Goal: Task Accomplishment & Management: Manage account settings

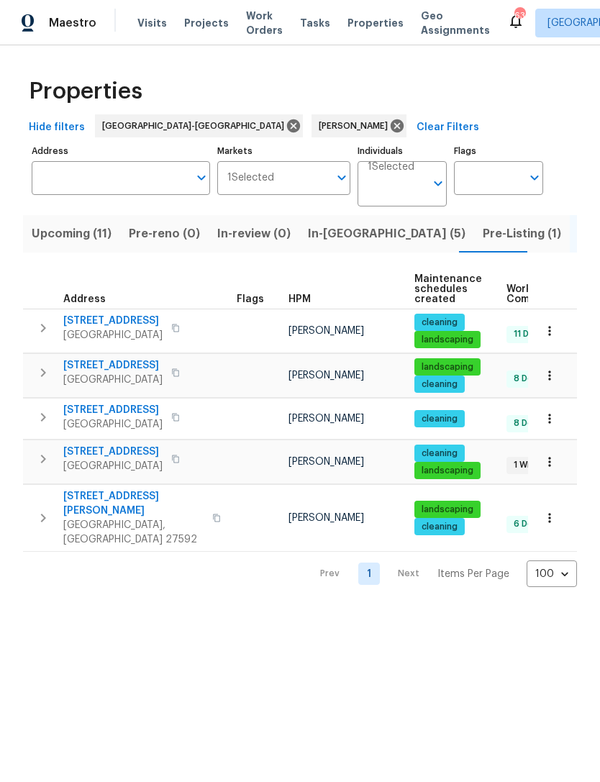
click at [60, 240] on span "Upcoming (11)" at bounding box center [72, 234] width 80 height 20
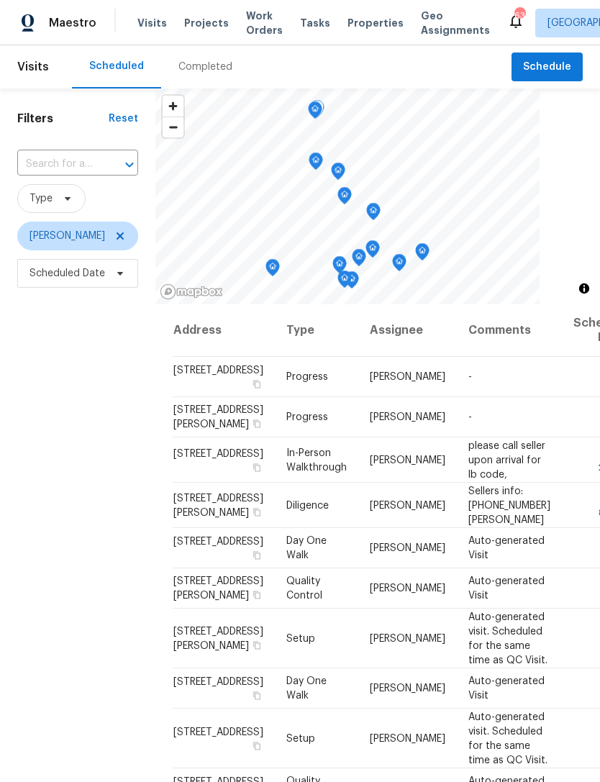
click at [0, 0] on icon at bounding box center [0, 0] width 0 height 0
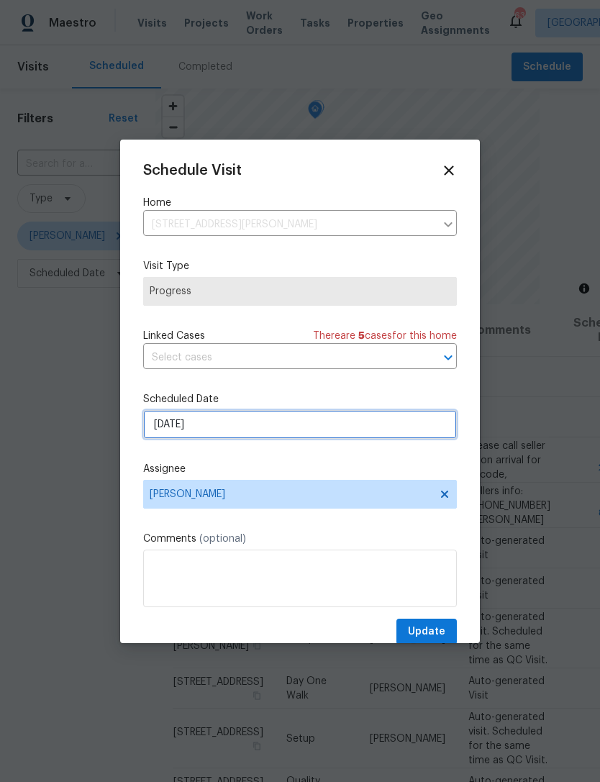
click at [195, 427] on input "8/18/2025" at bounding box center [300, 424] width 314 height 29
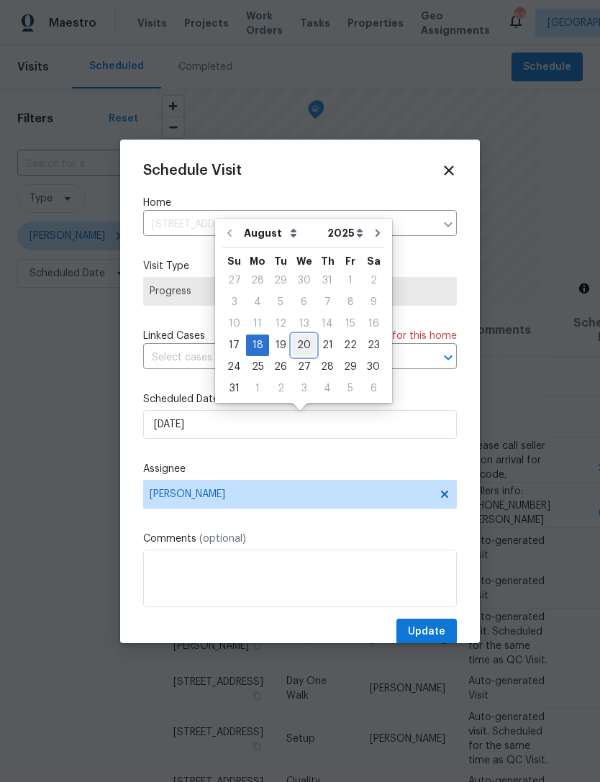
click at [299, 345] on div "20" at bounding box center [304, 345] width 24 height 20
type input "[DATE]"
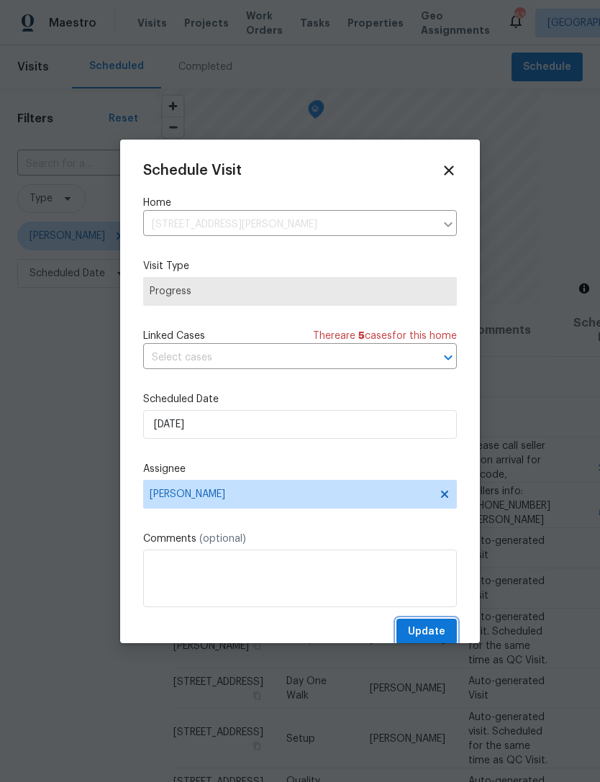
click at [446, 625] on button "Update" at bounding box center [426, 632] width 60 height 27
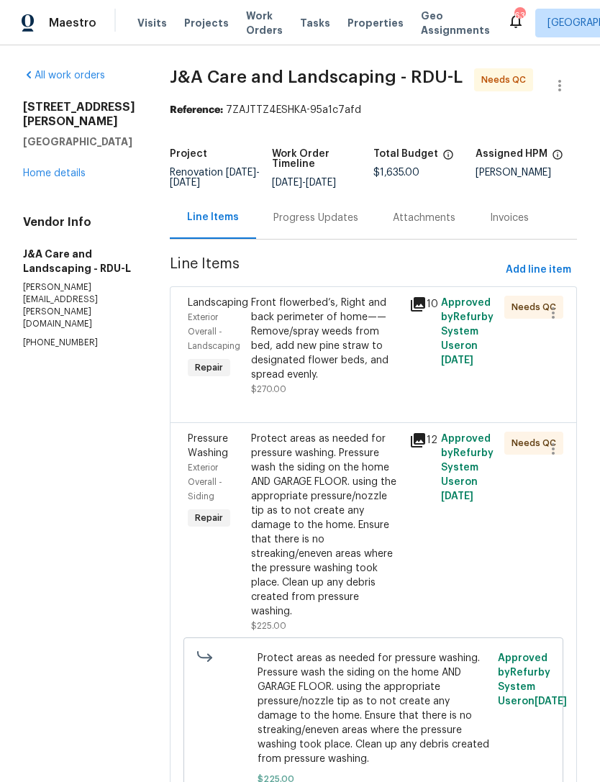
click at [425, 311] on icon at bounding box center [418, 304] width 14 height 14
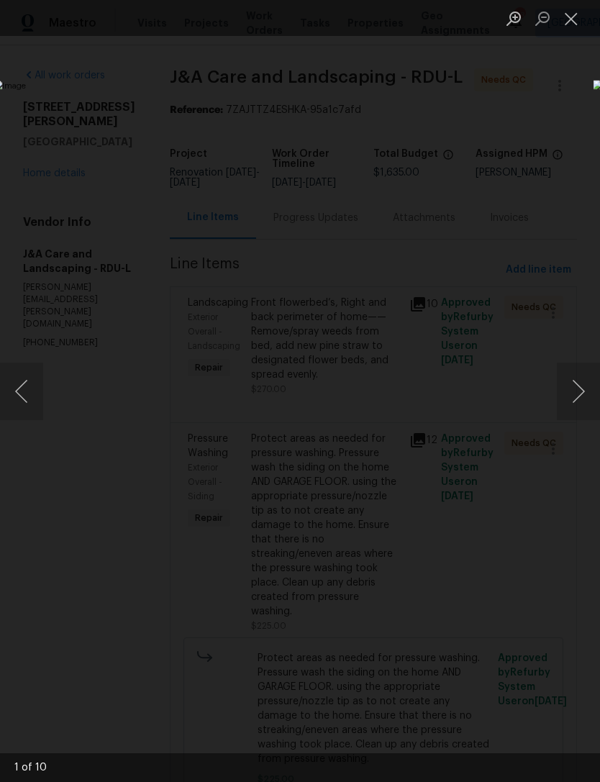
click at [575, 387] on button "Next image" at bounding box center [578, 392] width 43 height 58
click at [575, 386] on button "Next image" at bounding box center [578, 392] width 43 height 58
click at [586, 392] on button "Next image" at bounding box center [578, 392] width 43 height 58
click at [588, 390] on button "Next image" at bounding box center [578, 392] width 43 height 58
click at [584, 395] on button "Next image" at bounding box center [578, 392] width 43 height 58
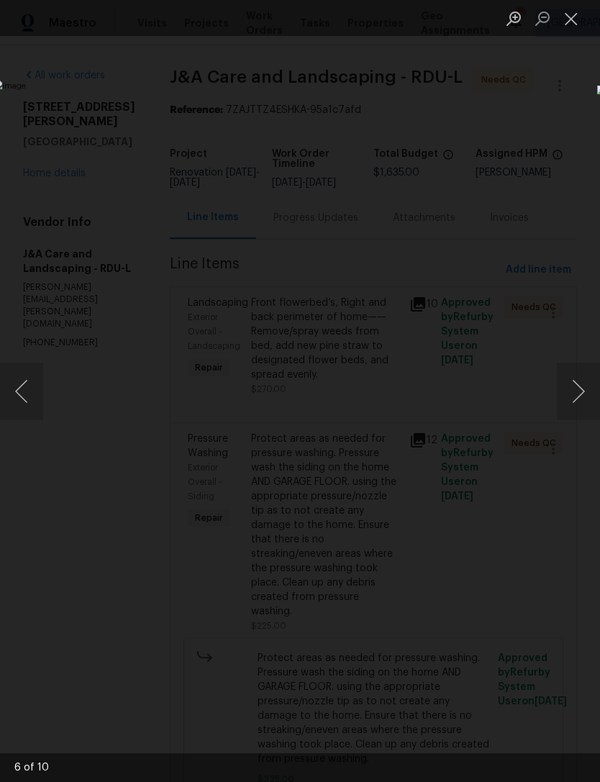
click at [589, 396] on button "Next image" at bounding box center [578, 392] width 43 height 58
click at [591, 392] on button "Next image" at bounding box center [578, 392] width 43 height 58
click at [588, 393] on button "Next image" at bounding box center [578, 392] width 43 height 58
click at [590, 383] on button "Next image" at bounding box center [578, 392] width 43 height 58
click at [579, 22] on button "Close lightbox" at bounding box center [571, 18] width 29 height 25
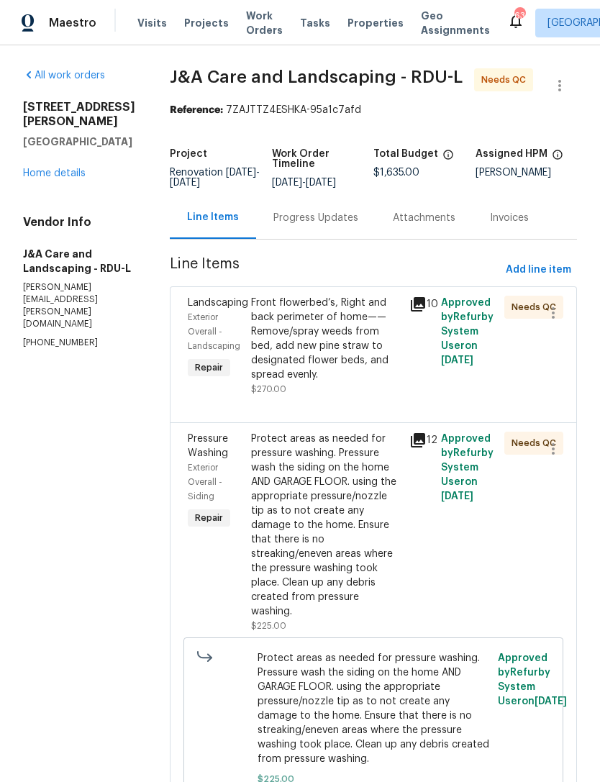
click at [50, 168] on link "Home details" at bounding box center [54, 173] width 63 height 10
